Goal: Task Accomplishment & Management: Use online tool/utility

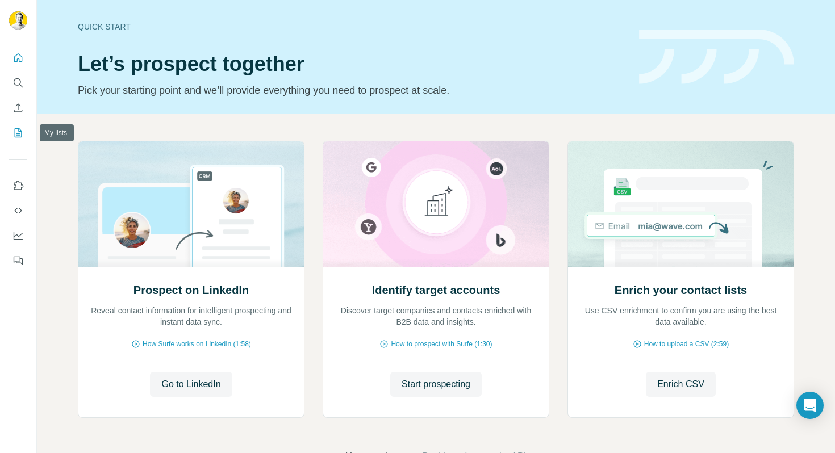
click at [16, 135] on icon "My lists" at bounding box center [18, 132] width 11 height 11
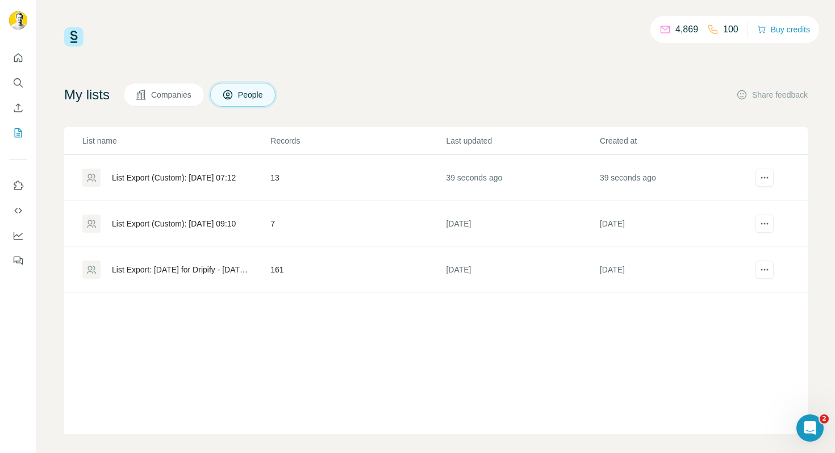
click at [335, 178] on td "13" at bounding box center [358, 178] width 176 height 46
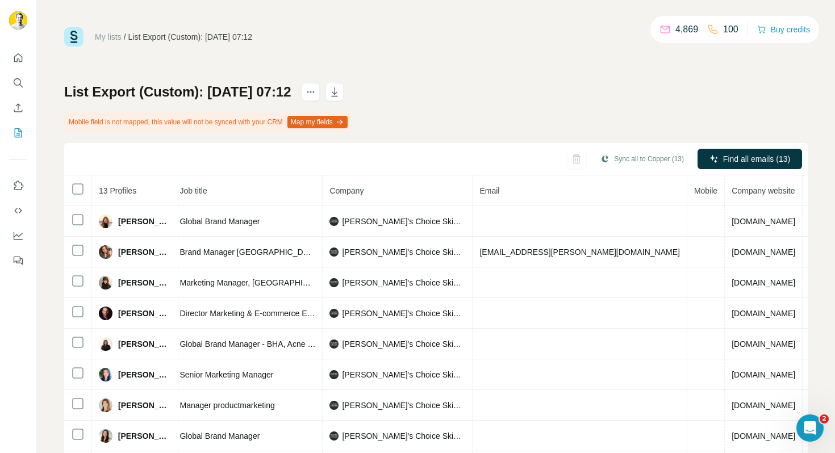
scroll to position [0, 159]
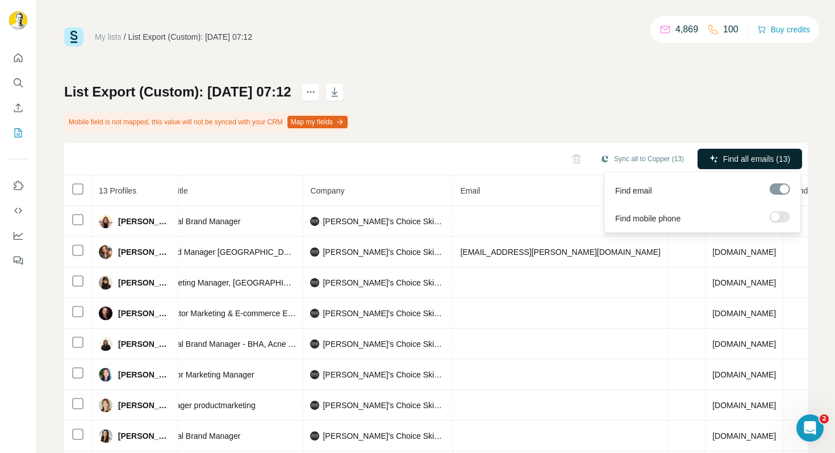
click at [771, 165] on button "Find all emails (13)" at bounding box center [750, 159] width 105 height 20
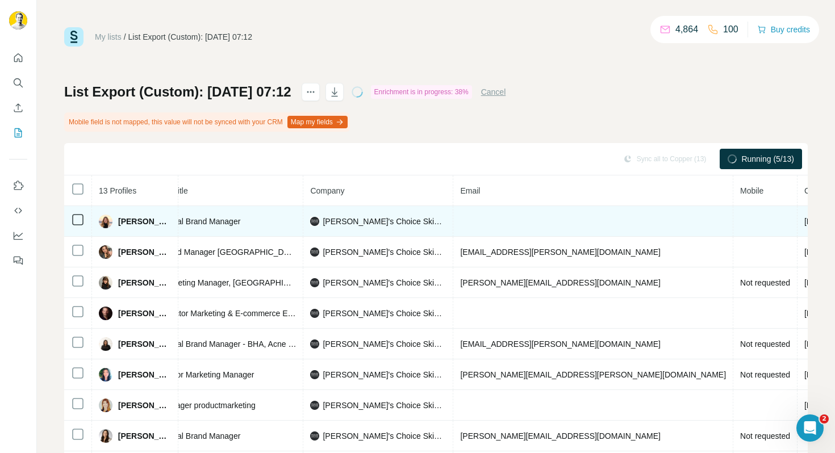
click at [517, 222] on td at bounding box center [593, 221] width 280 height 31
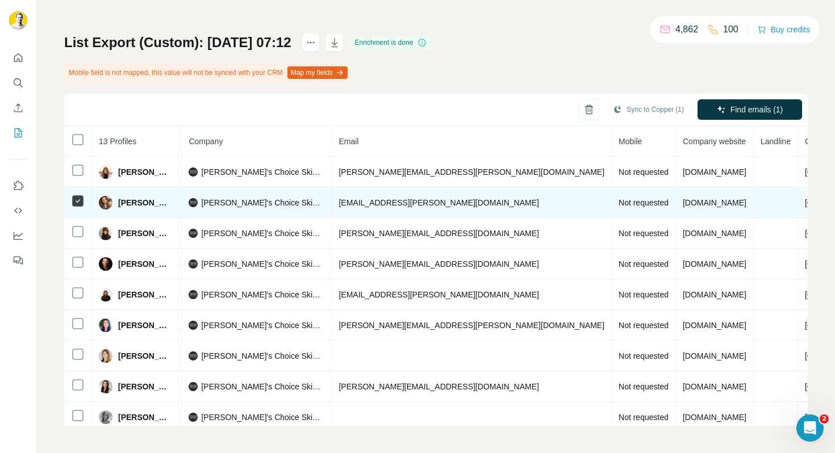
scroll to position [0, 0]
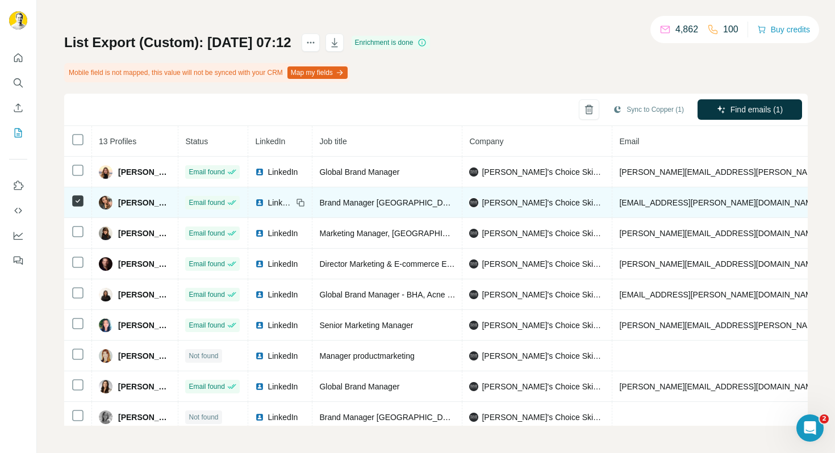
click at [149, 202] on span "[PERSON_NAME]" at bounding box center [144, 202] width 53 height 11
click at [695, 207] on td "[EMAIL_ADDRESS][PERSON_NAME][DOMAIN_NAME]" at bounding box center [753, 203] width 280 height 31
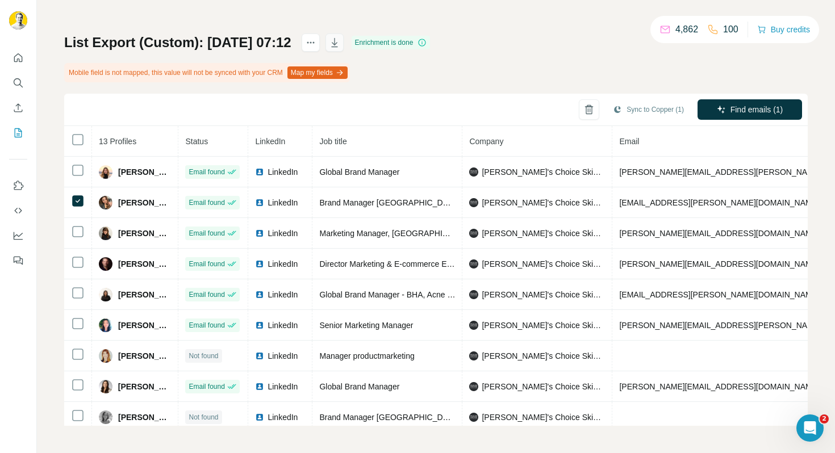
click at [338, 46] on icon "button" at bounding box center [334, 42] width 6 height 9
click at [16, 134] on icon "My lists" at bounding box center [19, 131] width 6 height 7
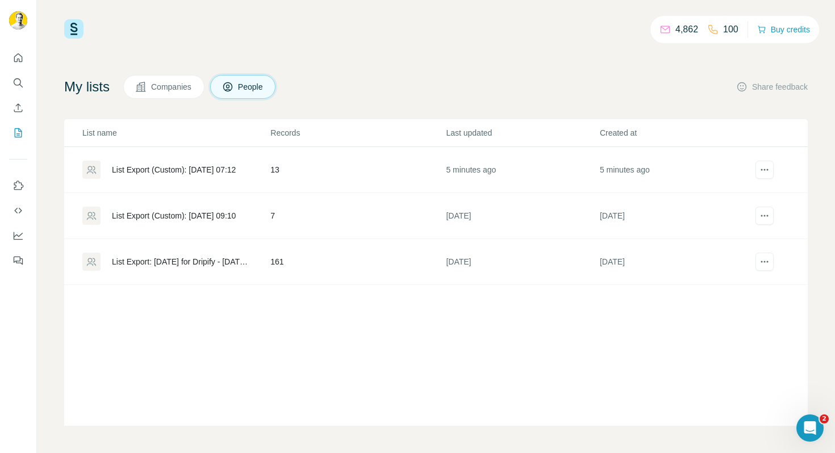
scroll to position [8, 0]
click at [317, 211] on td "7" at bounding box center [358, 216] width 176 height 46
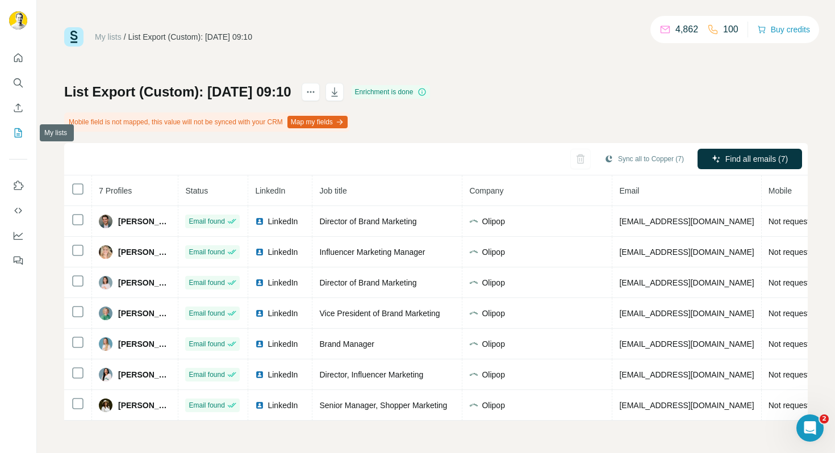
click at [21, 130] on icon "My lists" at bounding box center [18, 132] width 11 height 11
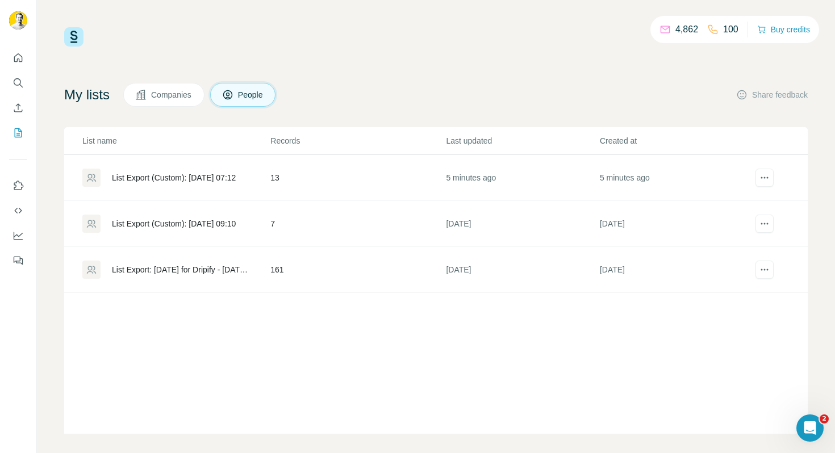
click at [298, 272] on td "161" at bounding box center [358, 270] width 176 height 46
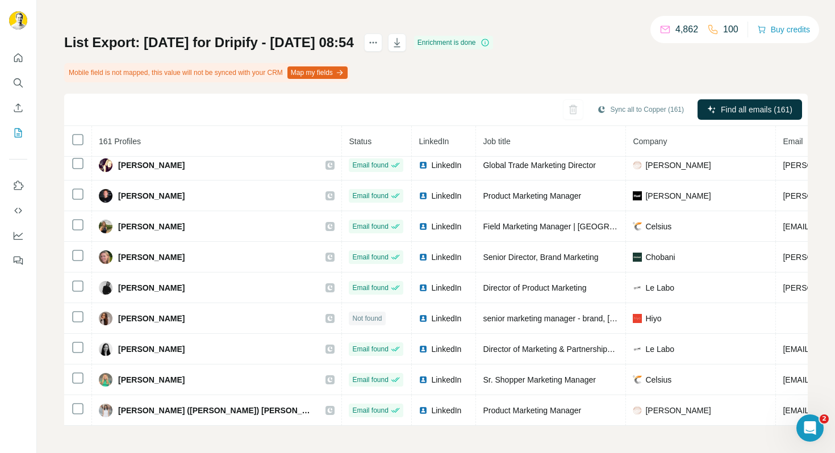
scroll to position [2187, 0]
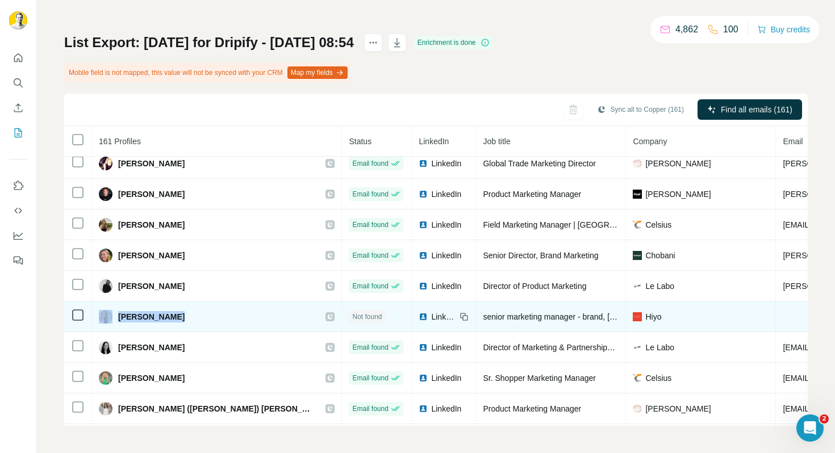
drag, startPoint x: 188, startPoint y: 319, endPoint x: 113, endPoint y: 318, distance: 75.0
click at [113, 318] on div "[PERSON_NAME]" at bounding box center [217, 317] width 236 height 14
copy div "[PERSON_NAME]"
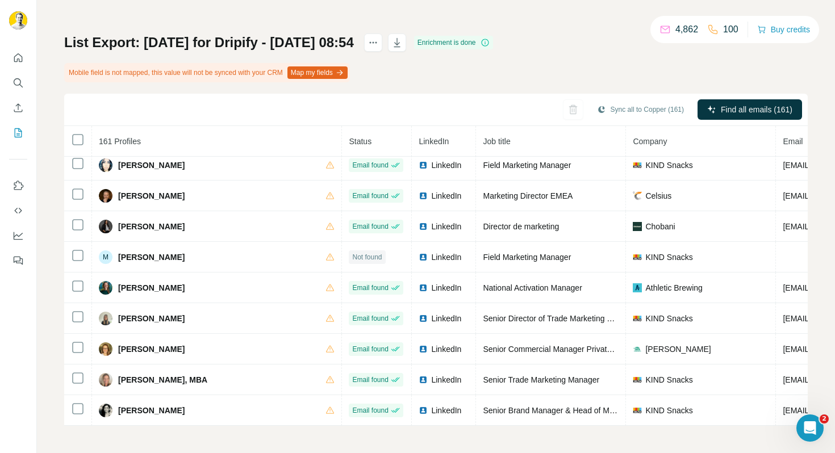
scroll to position [4671, 0]
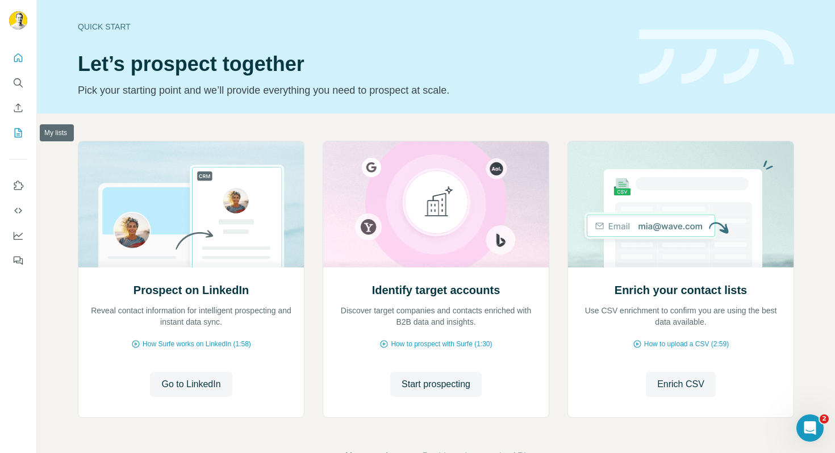
click at [18, 139] on button "My lists" at bounding box center [18, 133] width 18 height 20
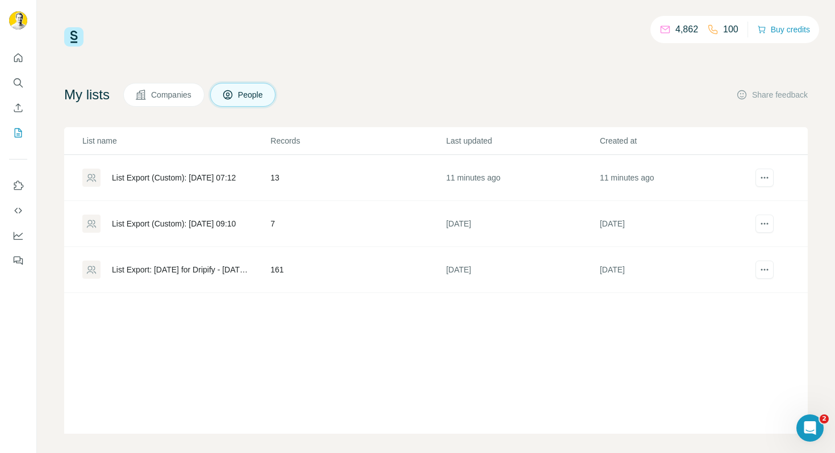
click at [181, 270] on div "List Export: [DATE] for Dripify - [DATE] 08:54" at bounding box center [181, 269] width 139 height 11
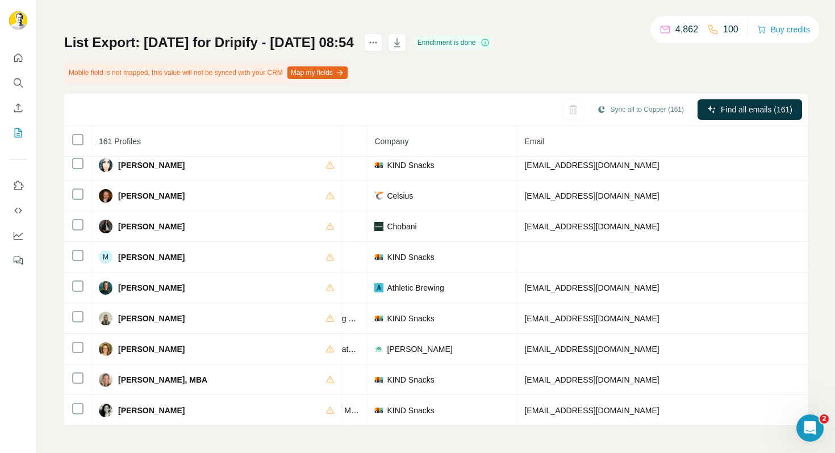
scroll to position [4671, 259]
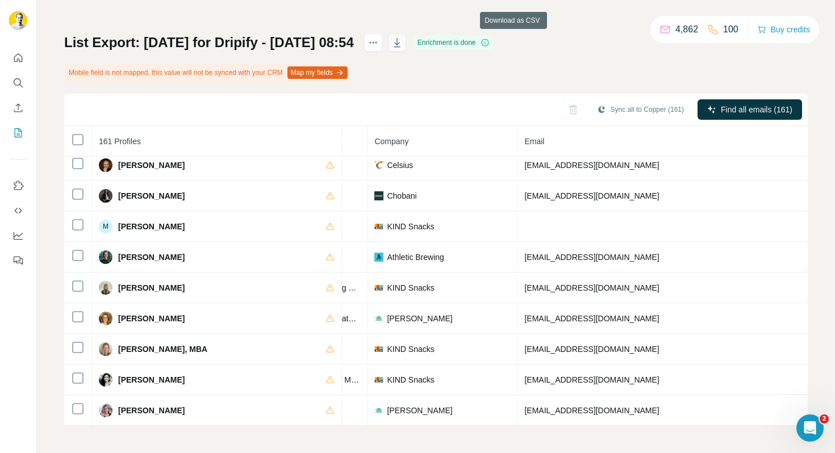
click at [403, 44] on icon "button" at bounding box center [397, 42] width 11 height 11
